Goal: Information Seeking & Learning: Learn about a topic

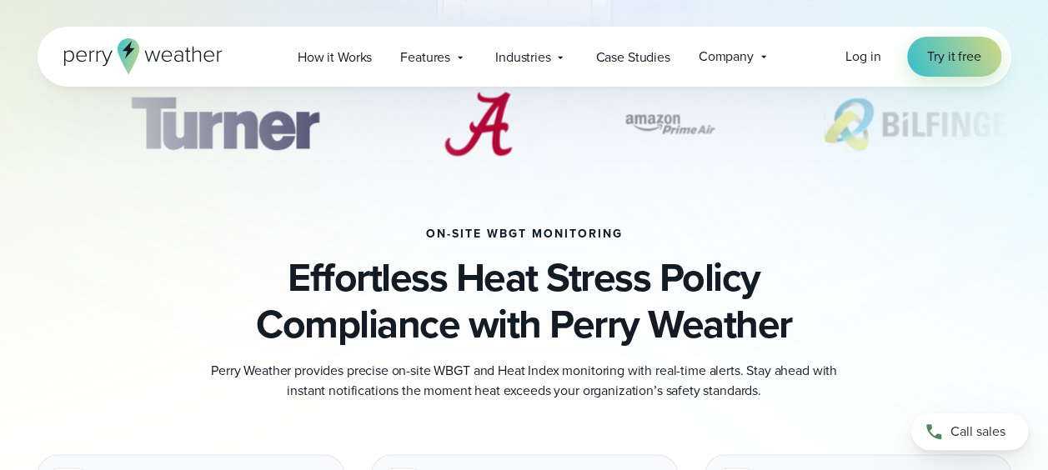
scroll to position [667, 0]
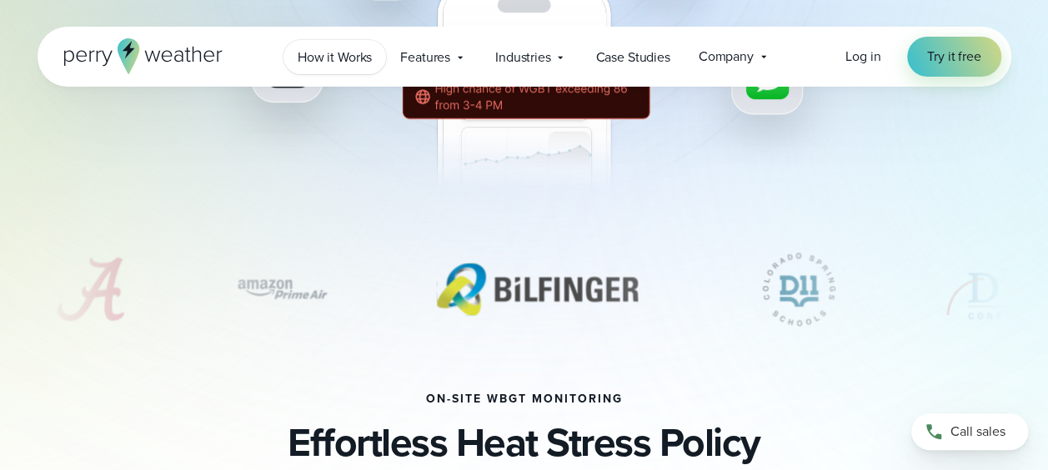
click at [370, 65] on span "How it Works" at bounding box center [335, 58] width 74 height 20
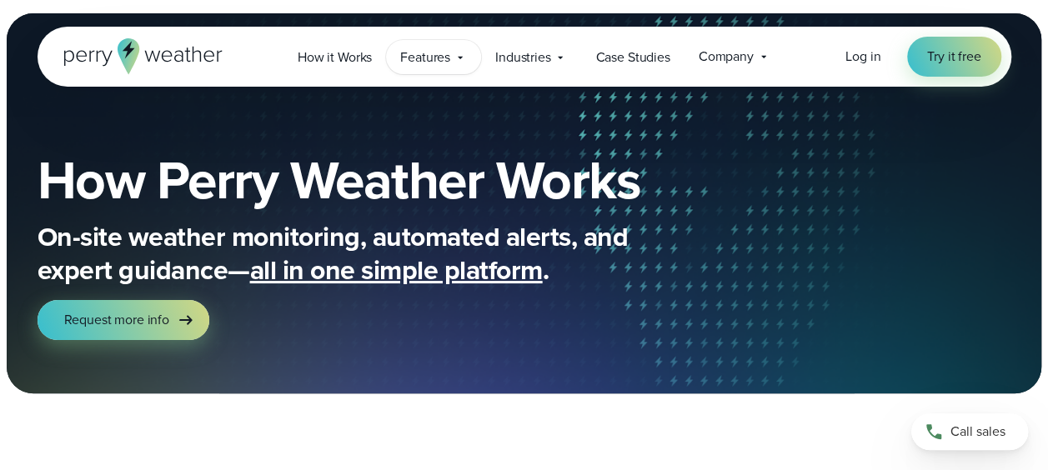
click at [446, 62] on span "Features" at bounding box center [425, 58] width 50 height 20
